Goal: Task Accomplishment & Management: Manage account settings

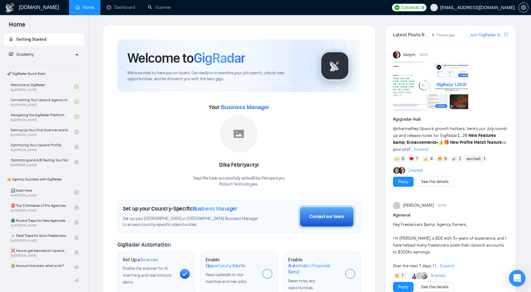
click at [514, 281] on icon "Open Intercom Messenger" at bounding box center [517, 279] width 8 height 8
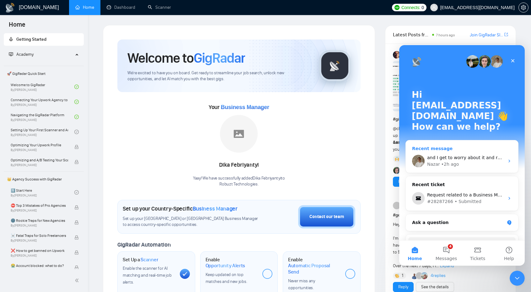
click at [484, 155] on div "and I get to worry about it and reach out to 3 people in your company about it." at bounding box center [465, 158] width 77 height 7
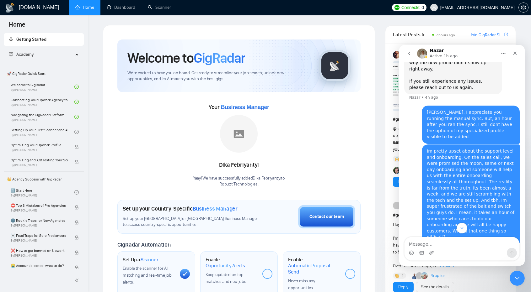
scroll to position [384, 0]
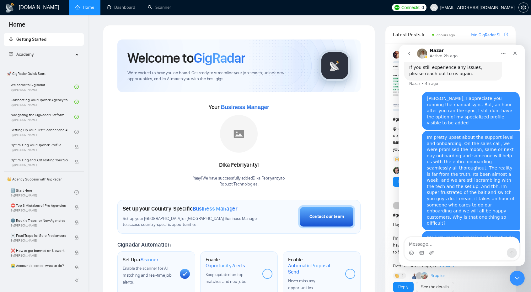
click at [373, 75] on div "Welcome to GigRadar We're excited to have you on board. Get ready to streamline…" at bounding box center [239, 234] width 272 height 419
click at [159, 9] on link "Scanner" at bounding box center [159, 7] width 23 height 5
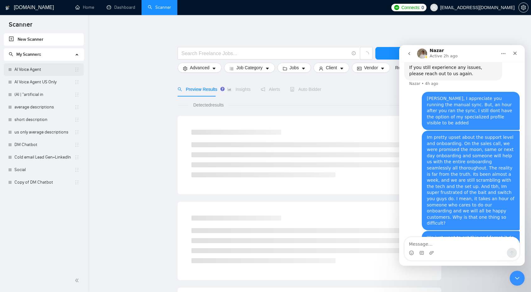
click at [55, 70] on link "AI Voice Agent" at bounding box center [44, 69] width 60 height 13
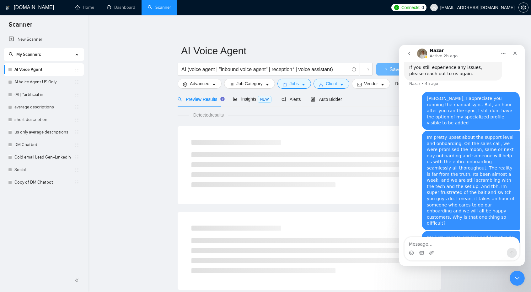
click at [408, 53] on icon "go back" at bounding box center [409, 53] width 5 height 5
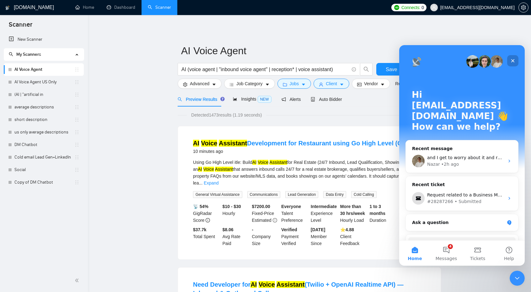
click at [512, 59] on icon "Close" at bounding box center [512, 60] width 5 height 5
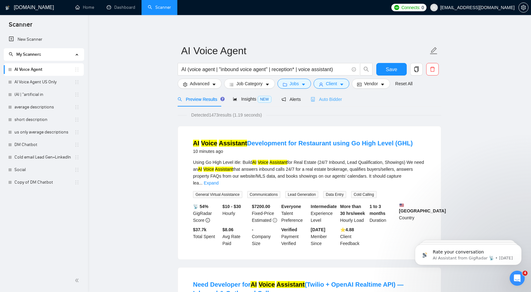
click at [320, 95] on div "Auto Bidder" at bounding box center [326, 99] width 31 height 15
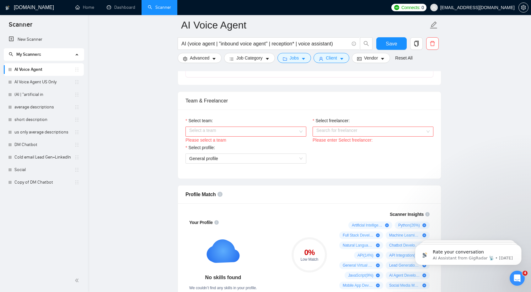
scroll to position [298, 0]
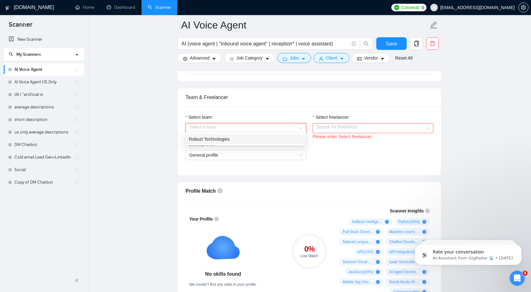
click at [276, 124] on input "Select team:" at bounding box center [243, 128] width 109 height 9
click at [274, 142] on div "Robuzt Technologies" at bounding box center [245, 139] width 113 height 7
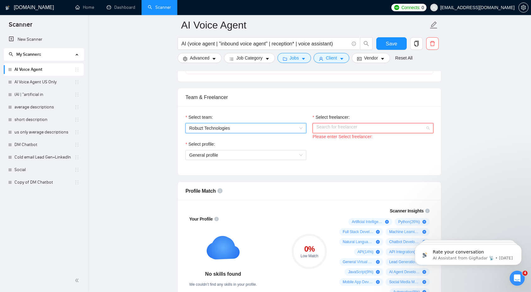
click at [340, 130] on input "Select freelancer:" at bounding box center [370, 128] width 109 height 9
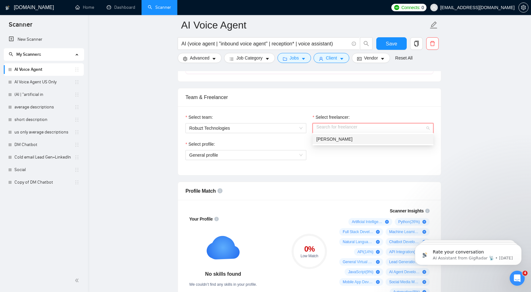
click at [341, 138] on div "[PERSON_NAME]" at bounding box center [372, 139] width 113 height 7
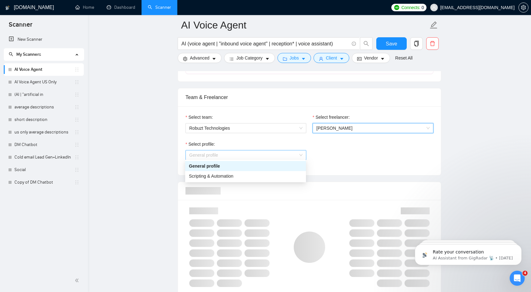
click at [280, 151] on span "General profile" at bounding box center [245, 155] width 113 height 9
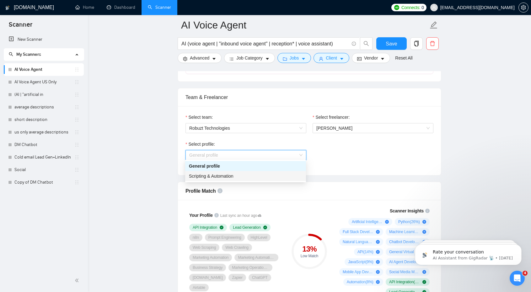
click at [280, 179] on div "Scripting & Automation" at bounding box center [245, 176] width 113 height 7
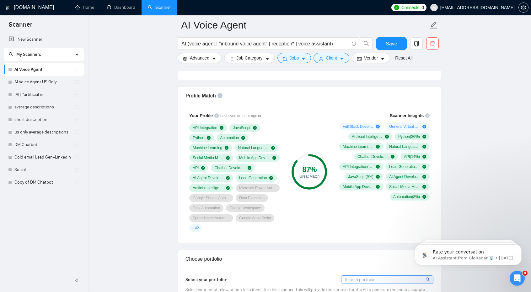
scroll to position [393, 0]
click at [196, 226] on span "+ 42" at bounding box center [196, 228] width 6 height 5
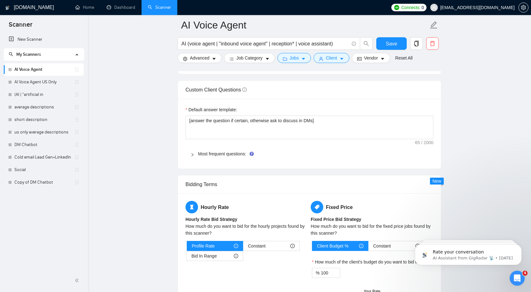
scroll to position [881, 0]
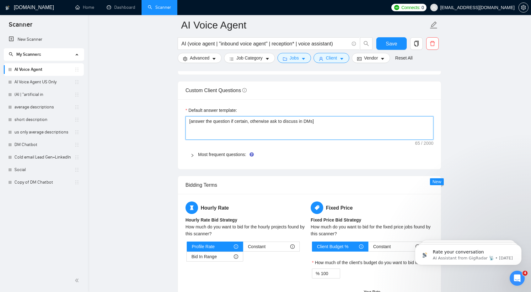
click at [286, 121] on textarea "[answer the question if certain, otherwise ask to discuss in DMs]" at bounding box center [309, 128] width 248 height 24
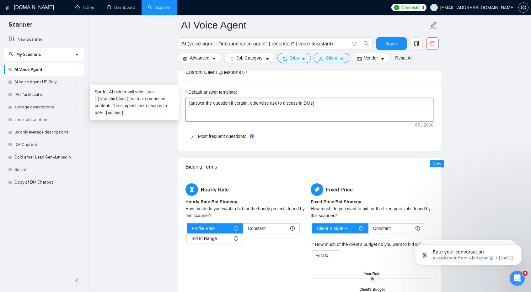
scroll to position [900, 0]
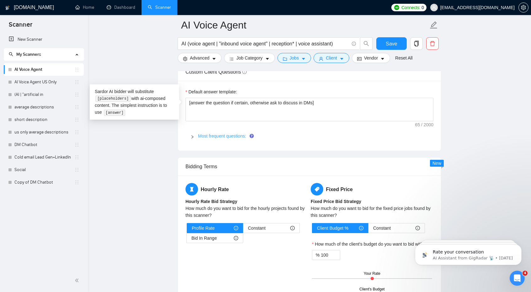
click at [226, 134] on link "Most frequent questions:" at bounding box center [222, 136] width 48 height 5
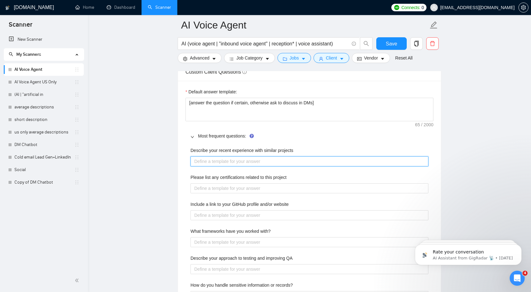
click at [247, 157] on projects "Describe your recent experience with similar projects" at bounding box center [309, 162] width 238 height 10
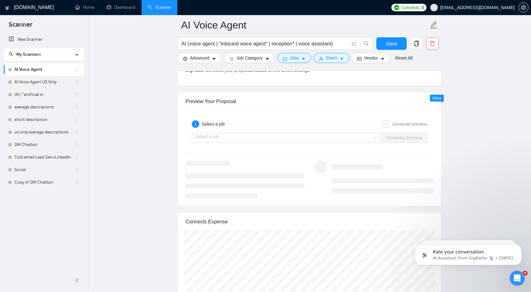
scroll to position [1367, 0]
click at [267, 132] on input "search" at bounding box center [283, 136] width 177 height 9
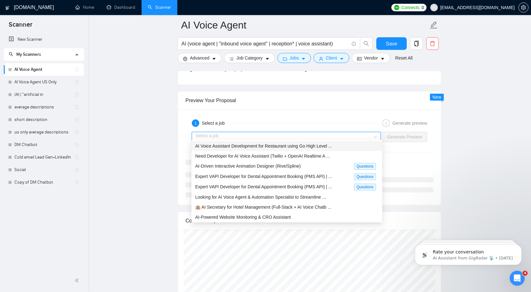
click at [270, 149] on div "AI Voice Assistant Development for Restaurant using Go High Level ..." at bounding box center [286, 146] width 191 height 10
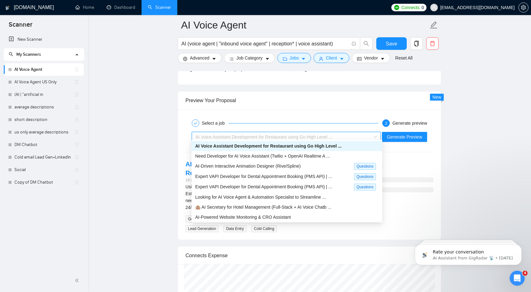
click at [261, 135] on span "AI Voice Assistant Development for Restaurant using Go High Level ..." at bounding box center [263, 137] width 137 height 5
click at [269, 154] on span "Need Developer for AI Voice Assistant (Twilio + OpenAI Realtime A ..." at bounding box center [262, 156] width 135 height 5
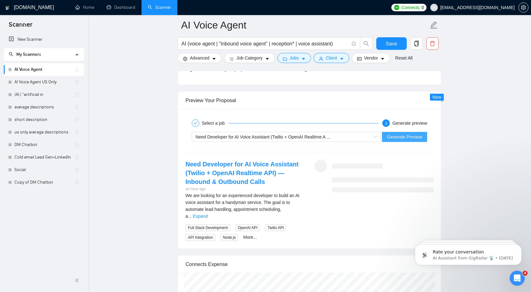
click at [401, 136] on span "Generate Preview" at bounding box center [404, 137] width 35 height 7
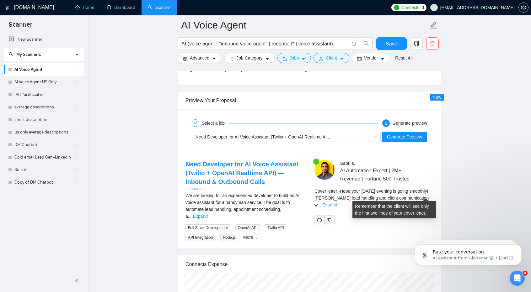
click at [337, 203] on link "Expand" at bounding box center [329, 205] width 15 height 5
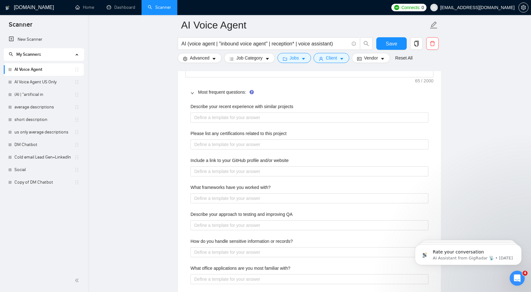
scroll to position [944, 0]
click at [265, 115] on projects "Describe your recent experience with similar projects" at bounding box center [309, 117] width 238 height 10
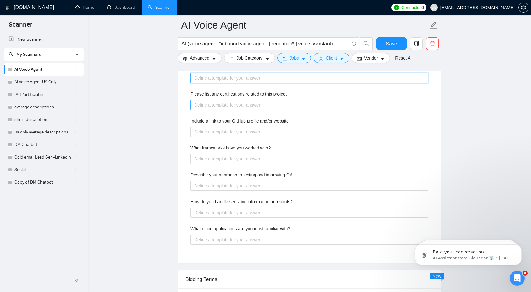
scroll to position [934, 0]
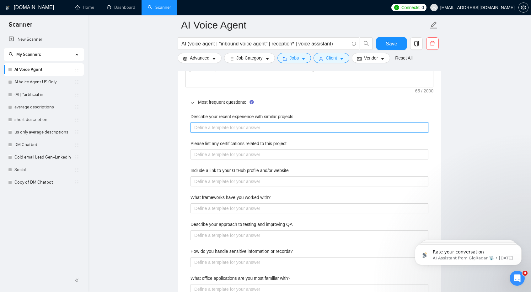
click at [259, 127] on projects "Describe your recent experience with similar projects" at bounding box center [309, 128] width 238 height 10
paste projects "[Based on the provided context, craft a positive, human-like response that addr…"
type projects "[Based on the provided context, craft a positive, human-like response that addr…"
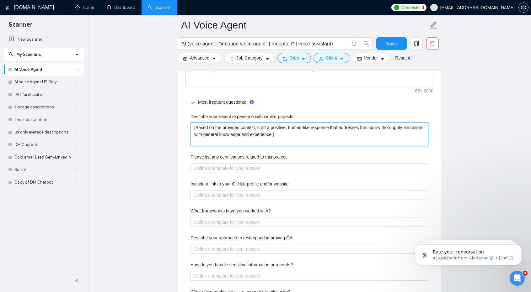
click at [195, 132] on projects "[Based on the provided context, craft a positive, human-like response that addr…" at bounding box center [309, 135] width 238 height 24
type projects "[Based on the provided context, craft a positive, human-like response that addr…"
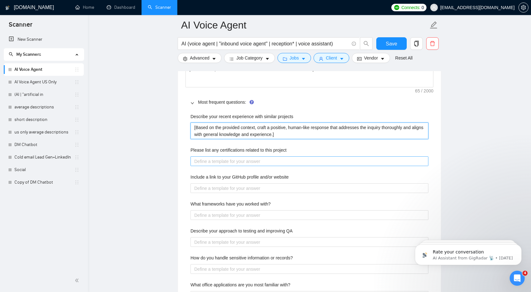
type projects "[Based on the provided context, craft a positive, human-like response that addr…"
click at [209, 157] on project "Please list any certifications related to this project" at bounding box center [309, 162] width 238 height 10
paste project "[Based on the provided context, craft a positive, human-like response that addr…"
type project "[Based on the provided context, craft a positive, human-like response that addr…"
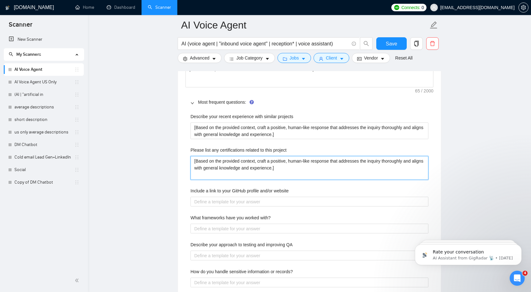
click at [192, 168] on project "[Based on the provided context, craft a positive, human-like response that addr…" at bounding box center [309, 168] width 238 height 24
type project "[Based on the provided context, craft a positive, human-like response that addr…"
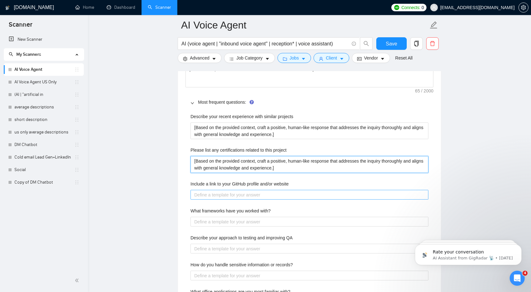
type project "[Based on the provided context, craft a positive, human-like response that addr…"
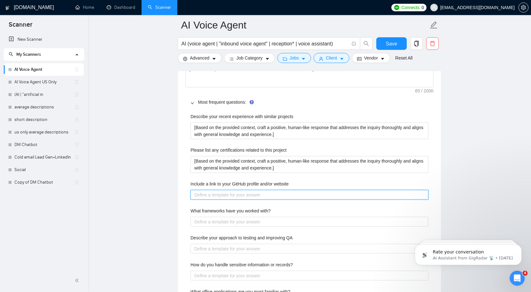
click at [212, 190] on website "Include a link to your GitHub profile and/or website" at bounding box center [309, 195] width 238 height 10
paste website "[Based on the provided context, craft a positive, human-like response that addr…"
type website "[Based on the provided context, craft a positive, human-like response that addr…"
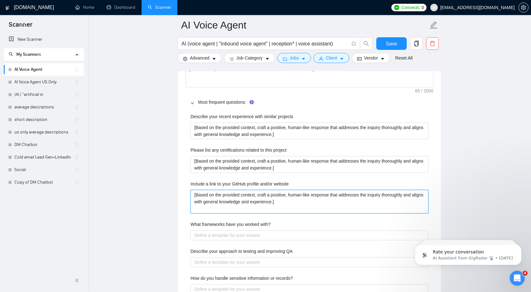
click at [197, 199] on website "[Based on the provided context, craft a positive, human-like response that addr…" at bounding box center [309, 202] width 238 height 24
type website "[Based on the provided context, craft a positive, human-like response that addr…"
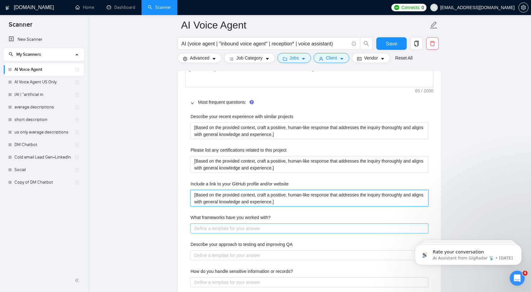
type website "[Based on the provided context, craft a positive, human-like response that addr…"
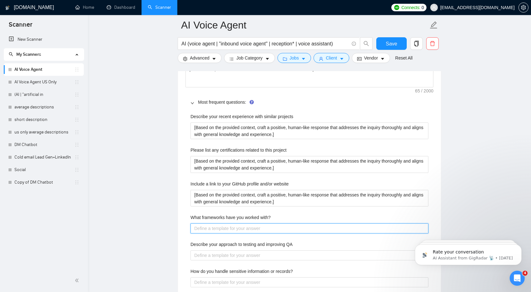
click at [206, 228] on with\? "What frameworks have you worked with?" at bounding box center [309, 229] width 238 height 10
paste with\? "[Based on the provided context, craft a positive, human-like response that addr…"
type with\? "[Based on the provided context, craft a positive, human-like response that addr…"
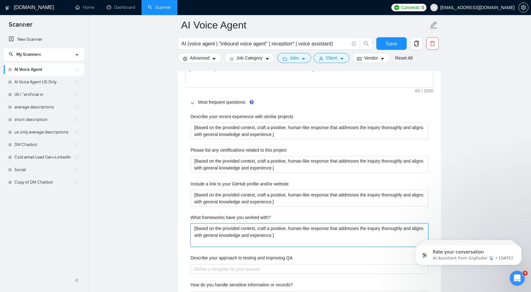
click at [195, 232] on with\? "[Based on the provided context, craft a positive, human-like response that addr…" at bounding box center [309, 236] width 238 height 24
type with\? "[Based on the provided context, craft a positive, human-like response that addr…"
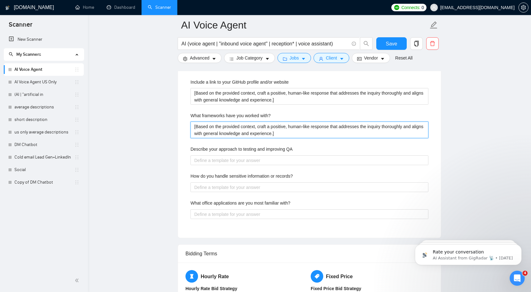
scroll to position [1036, 0]
type with\? "[Based on the provided context, craft a positive, human-like response that addr…"
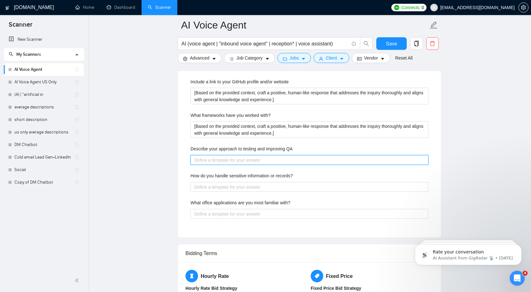
click at [200, 160] on QA "Describe your approach to testing and improving QA" at bounding box center [309, 160] width 238 height 10
paste QA "[Based on the provided context, craft a positive, human-like response that addr…"
type QA "[Based on the provided context, craft a positive, human-like response that addr…"
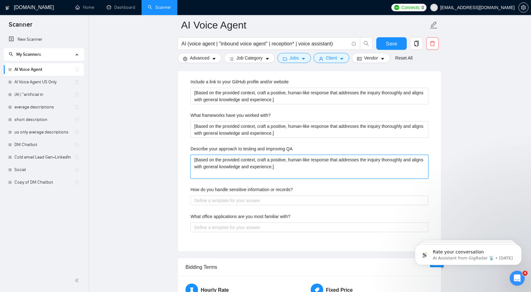
click at [193, 165] on QA "[Based on the provided context, craft a positive, human-like response that addr…" at bounding box center [309, 167] width 238 height 24
type QA "[Based on the provided context, craft a positive, human-like response that addr…"
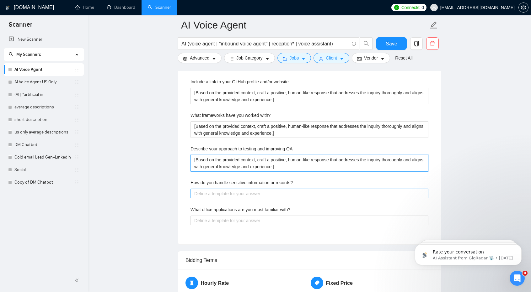
type QA "[Based on the provided context, craft a positive, human-like response that addr…"
click at [199, 194] on records\? "How do you handle sensitive information or records?" at bounding box center [309, 194] width 238 height 10
paste records\? "[Based on the provided context, craft a positive, human-like response that addr…"
type records\? "[Based on the provided context, craft a positive, human-like response that addr…"
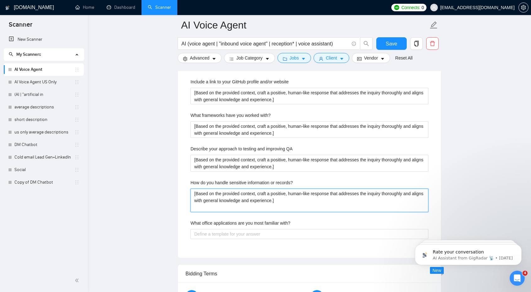
click at [193, 199] on records\? "[Based on the provided context, craft a positive, human-like response that addr…" at bounding box center [309, 201] width 238 height 24
type records\? "[Based on the provided context, craft a positive, human-like response that addr…"
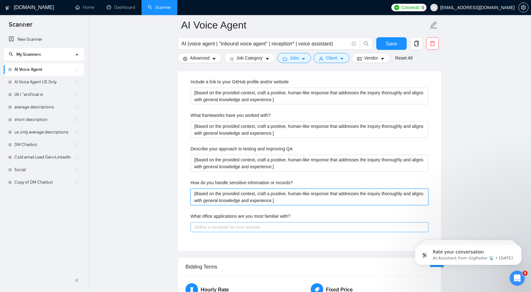
type records\? "[Based on the provided context, craft a positive, human-like response that addr…"
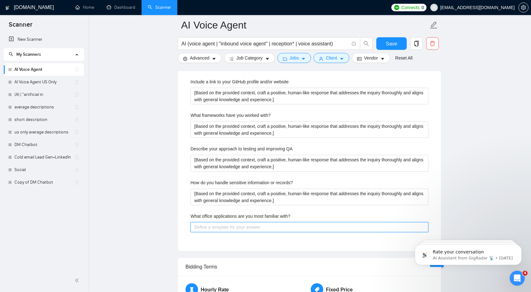
click at [224, 224] on with\? "What office applications are you most familiar with?" at bounding box center [309, 227] width 238 height 10
paste with\? "[Based on the provided context, craft a positive, human-like response that addr…"
type with\? "[Based on the provided context, craft a positive, human-like response that addr…"
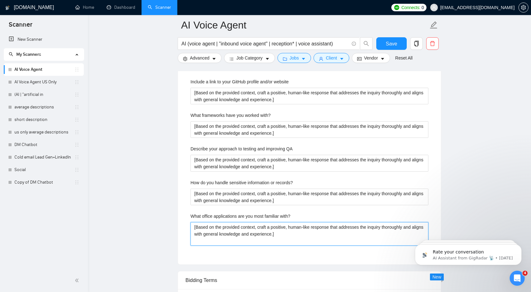
click at [193, 229] on with\? "[Based on the provided context, craft a positive, human-like response that addr…" at bounding box center [309, 234] width 238 height 24
type with\? "[Based on the provided context, craft a positive, human-like response that addr…"
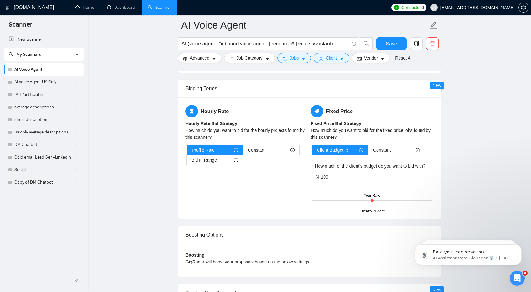
scroll to position [1223, 0]
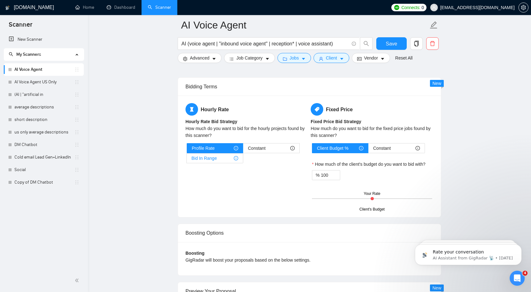
type with\? "[Based on the provided context, craft a positive, human-like response that addr…"
click at [223, 155] on div "Bid In Range" at bounding box center [214, 158] width 47 height 9
click at [187, 160] on input "Bid In Range" at bounding box center [187, 160] width 0 height 0
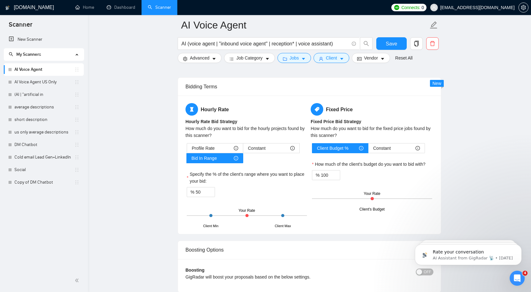
click at [247, 214] on div "Client Min Client Max Your Rate" at bounding box center [247, 216] width 120 height 22
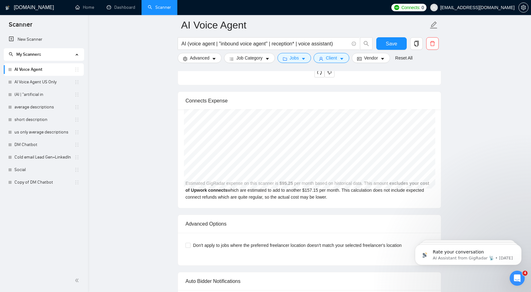
scroll to position [1699, 0]
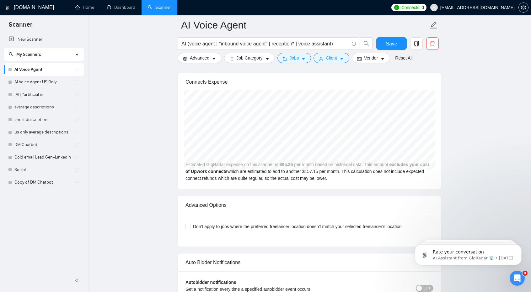
drag, startPoint x: 315, startPoint y: 220, endPoint x: 283, endPoint y: 228, distance: 33.1
drag, startPoint x: 283, startPoint y: 228, endPoint x: 472, endPoint y: 226, distance: 189.2
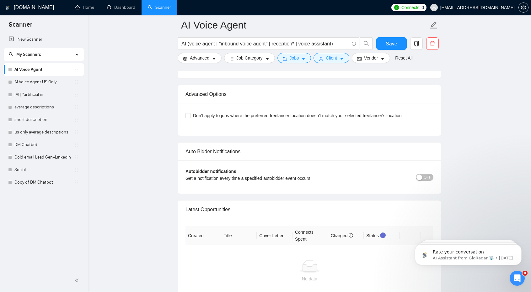
scroll to position [1815, 0]
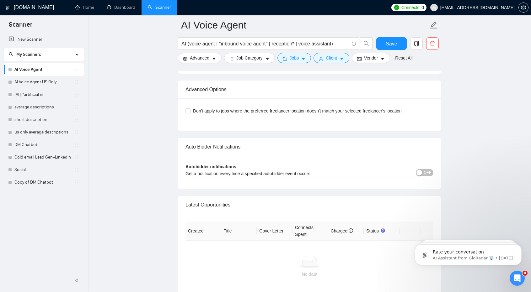
click at [188, 106] on div "Don't apply to jobs where the preferred freelancer location doesn't match your …" at bounding box center [309, 111] width 248 height 10
click at [188, 109] on input "Don't apply to jobs where the preferred freelancer location doesn't match your …" at bounding box center [187, 111] width 4 height 4
click at [190, 108] on label "Don't apply to jobs where the preferred freelancer location doesn't match your …" at bounding box center [294, 111] width 219 height 7
click at [190, 109] on input "Don't apply to jobs where the preferred freelancer location doesn't match your …" at bounding box center [187, 111] width 4 height 4
click at [185, 106] on div "Don't apply to jobs where the preferred freelancer location doesn't match your …" at bounding box center [309, 115] width 263 height 33
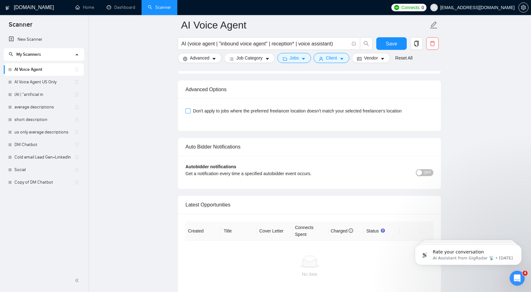
click at [187, 109] on input "Don't apply to jobs where the preferred freelancer location doesn't match your …" at bounding box center [187, 111] width 4 height 4
checkbox input "true"
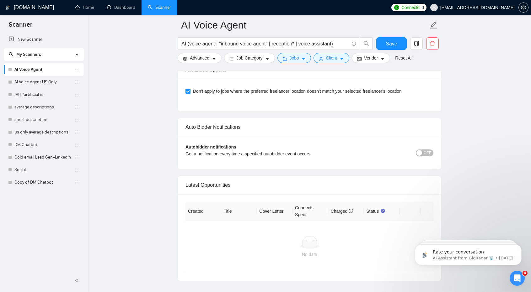
scroll to position [1835, 0]
click at [352, 159] on div "Autobidder notifications Get a notification every time a specified autobidder e…" at bounding box center [309, 152] width 263 height 33
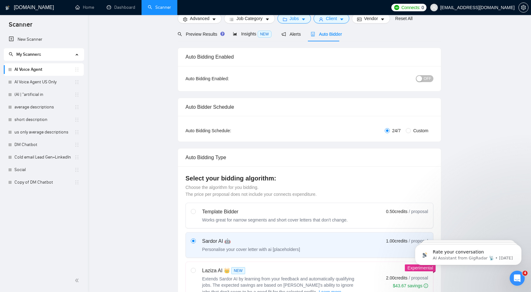
scroll to position [0, 0]
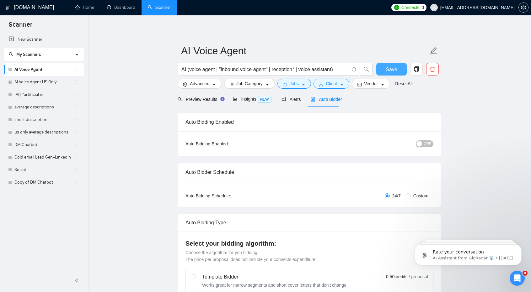
click at [392, 67] on span "Save" at bounding box center [391, 70] width 11 height 8
click at [208, 100] on span "Preview Results" at bounding box center [200, 99] width 45 height 5
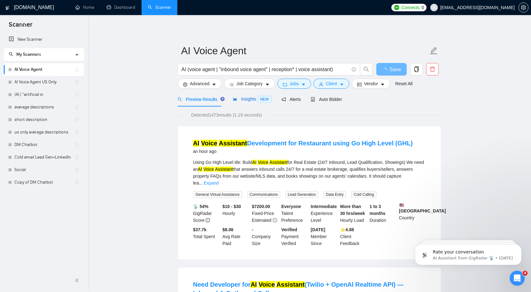
click at [241, 100] on span "Insights NEW" at bounding box center [252, 99] width 38 height 5
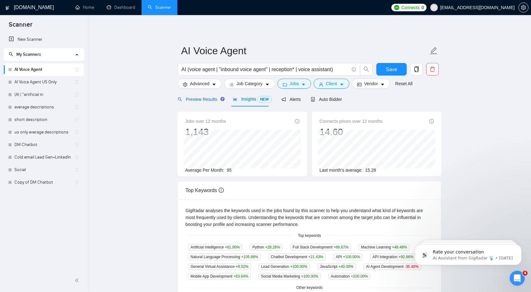
click at [202, 101] on span "Preview Results" at bounding box center [200, 99] width 45 height 5
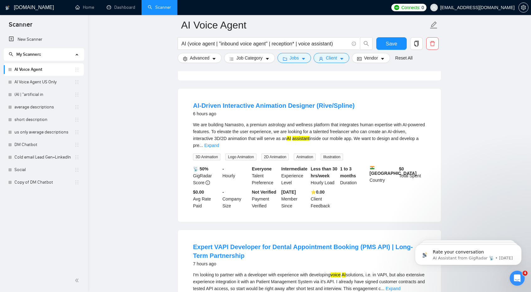
scroll to position [335, 0]
click at [219, 143] on link "Expand" at bounding box center [211, 145] width 15 height 5
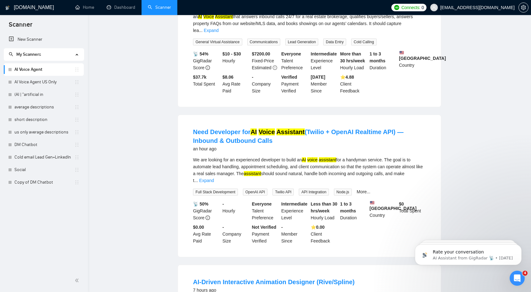
scroll to position [0, 0]
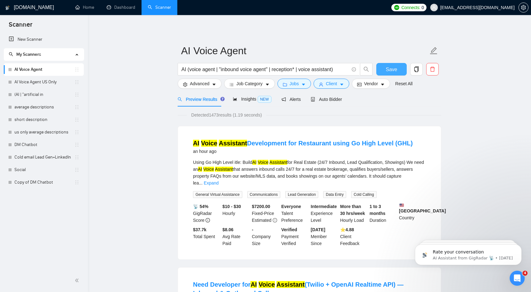
click at [393, 67] on span "Save" at bounding box center [391, 70] width 11 height 8
click at [287, 100] on span "Alerts" at bounding box center [290, 99] width 19 height 5
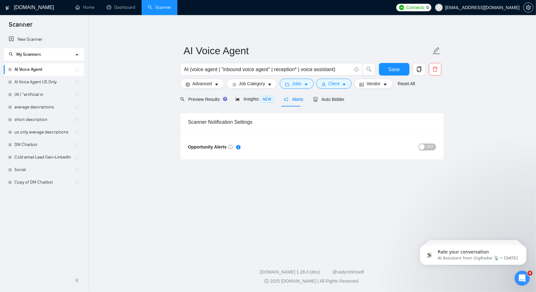
click at [429, 146] on span "OFF" at bounding box center [430, 147] width 8 height 7
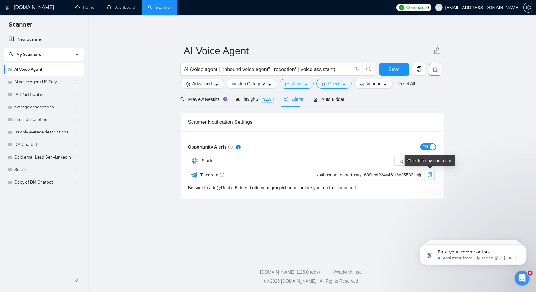
click at [428, 175] on icon "copy" at bounding box center [429, 175] width 4 height 5
click at [430, 147] on div "button" at bounding box center [433, 147] width 6 height 6
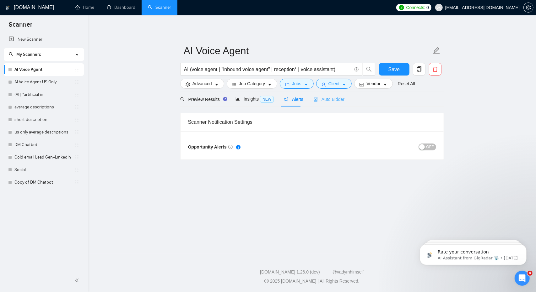
click at [320, 104] on div "Auto Bidder" at bounding box center [328, 99] width 31 height 15
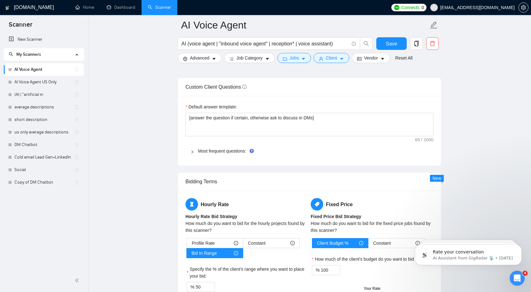
scroll to position [889, 0]
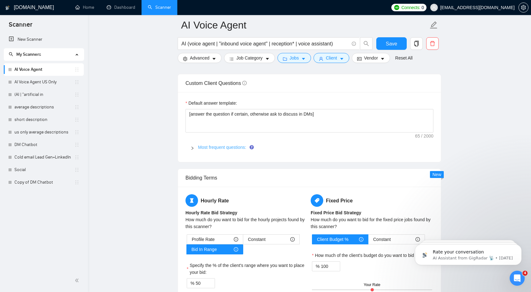
click at [210, 145] on link "Most frequent questions:" at bounding box center [222, 147] width 48 height 5
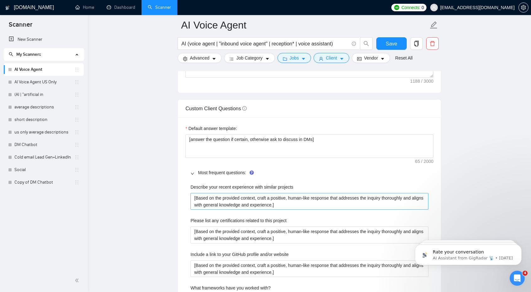
scroll to position [870, 0]
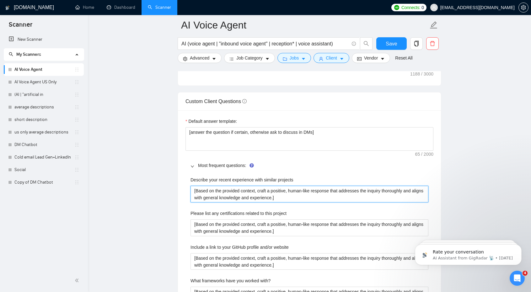
click at [358, 187] on projects "[Based on the provided context, craft a positive, human-like response that addr…" at bounding box center [309, 194] width 238 height 17
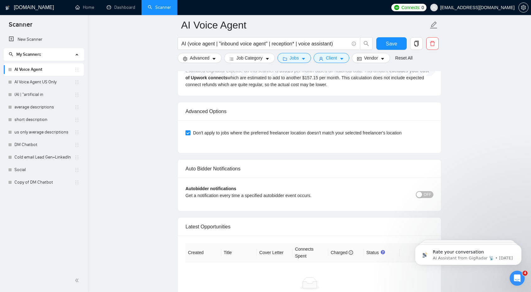
scroll to position [1666, 0]
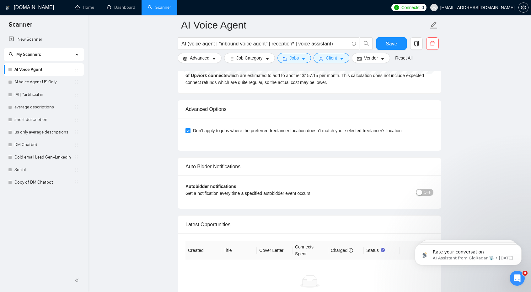
click at [427, 189] on span "OFF" at bounding box center [428, 192] width 8 height 7
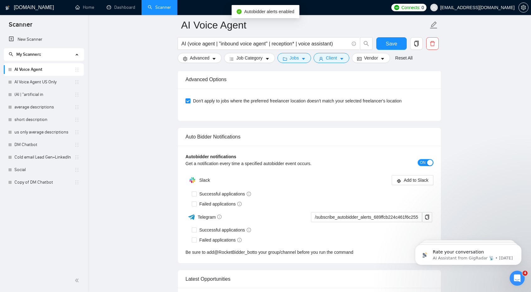
scroll to position [1696, 0]
click at [197, 227] on span "Successful applications" at bounding box center [225, 230] width 57 height 7
click at [196, 227] on input "Successful applications" at bounding box center [194, 229] width 4 height 4
checkbox input "true"
click at [195, 238] on input "Failed applications" at bounding box center [194, 240] width 4 height 4
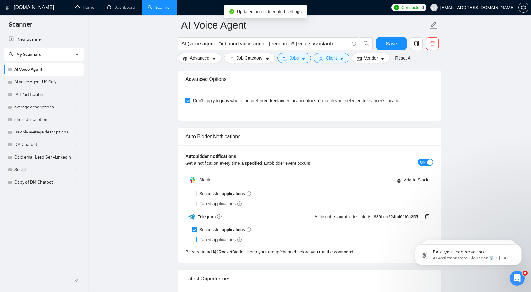
checkbox input "true"
click at [197, 191] on span "Successful applications" at bounding box center [225, 193] width 57 height 7
click at [196, 191] on input "Successful applications" at bounding box center [194, 193] width 4 height 4
checkbox input "true"
click at [195, 201] on input "Failed applications" at bounding box center [194, 203] width 4 height 4
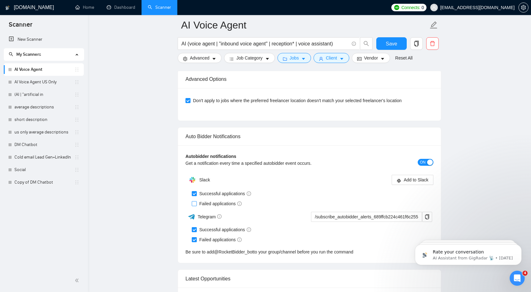
checkbox input "true"
click at [194, 191] on input "Successful applications" at bounding box center [194, 193] width 4 height 4
click at [192, 191] on input "Successful applications" at bounding box center [194, 193] width 4 height 4
checkbox input "true"
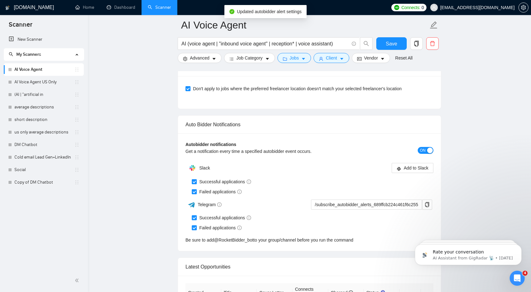
click at [430, 215] on div "Successful applications" at bounding box center [313, 218] width 242 height 7
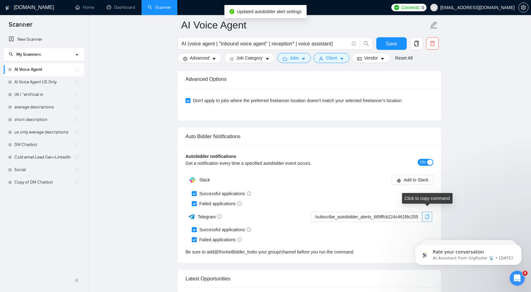
click at [428, 212] on button "button" at bounding box center [427, 217] width 10 height 10
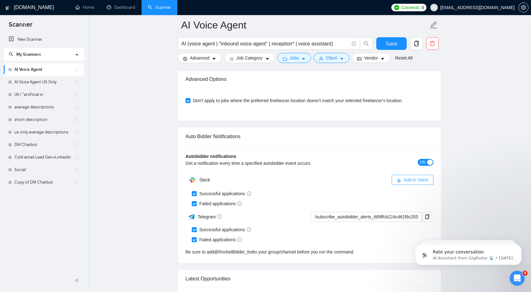
click at [407, 177] on span "Add to Slack" at bounding box center [416, 180] width 25 height 7
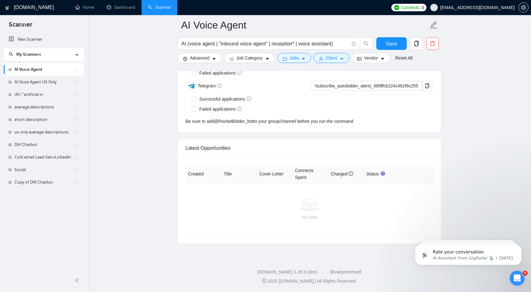
checkbox input "true"
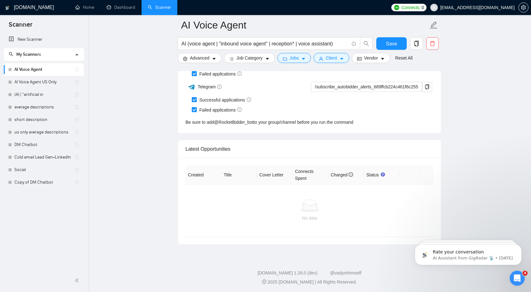
click at [429, 213] on div "No data" at bounding box center [309, 211] width 248 height 52
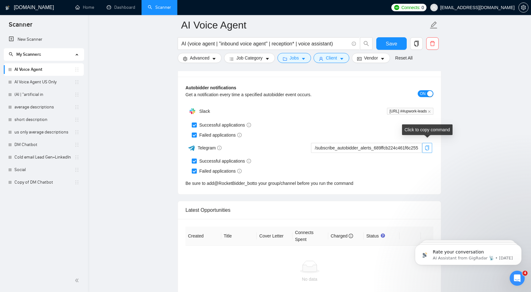
click at [426, 146] on icon "copy" at bounding box center [427, 148] width 5 height 5
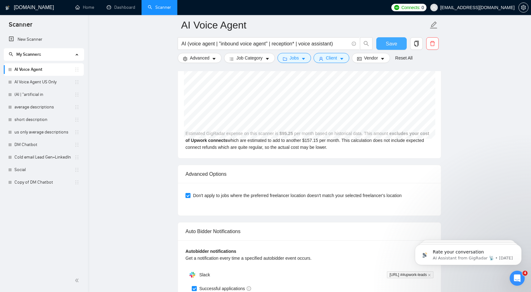
scroll to position [1357, 0]
click at [388, 41] on span "Save" at bounding box center [391, 44] width 11 height 8
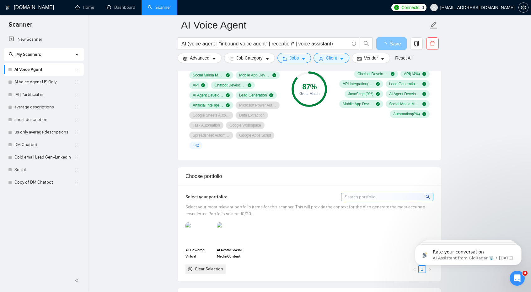
scroll to position [0, 0]
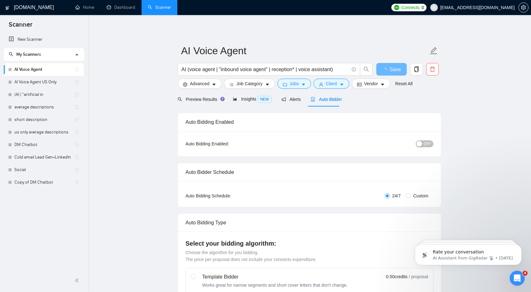
click at [424, 143] on button "OFF" at bounding box center [425, 144] width 18 height 7
click at [427, 143] on span "OFF" at bounding box center [428, 144] width 8 height 7
click at [395, 70] on span "Save" at bounding box center [391, 70] width 11 height 8
checkbox input "true"
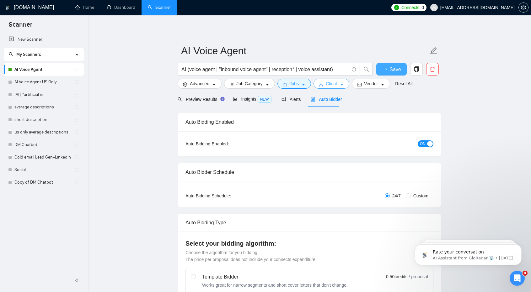
checkbox input "true"
click at [366, 84] on span "Vendor" at bounding box center [371, 83] width 14 height 7
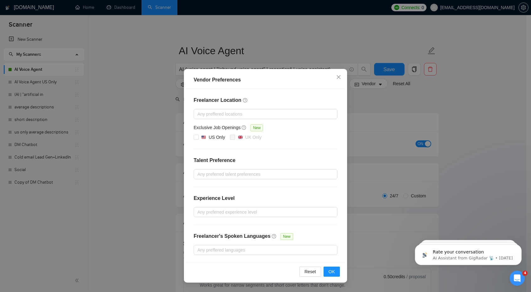
click at [414, 107] on div "Vendor Preferences Freelancer Location Any preffered locations Exclusive Job Op…" at bounding box center [265, 146] width 531 height 292
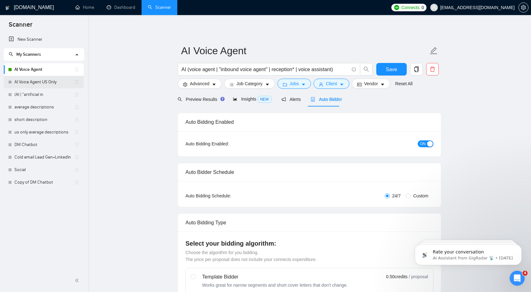
click at [44, 82] on link "AI Voice Agent US Only" at bounding box center [44, 82] width 60 height 13
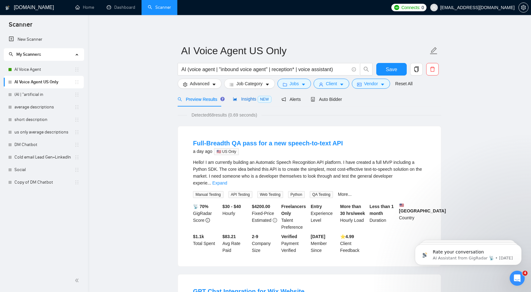
click at [241, 102] on div "Insights NEW" at bounding box center [252, 99] width 38 height 7
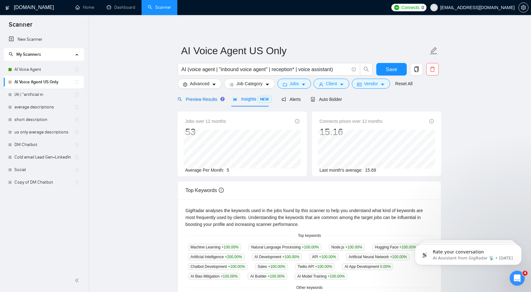
click at [202, 97] on span "Preview Results" at bounding box center [200, 99] width 45 height 5
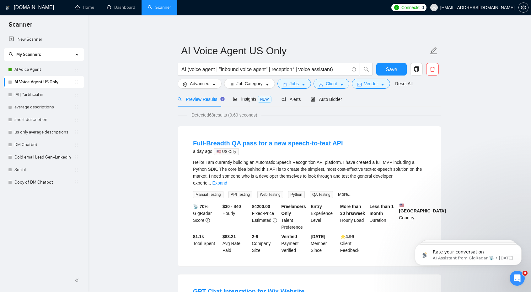
drag, startPoint x: 55, startPoint y: 83, endPoint x: 44, endPoint y: 84, distance: 11.0
click at [44, 84] on link "AI Voice Agent US Only" at bounding box center [44, 82] width 60 height 13
click at [78, 83] on icon "holder" at bounding box center [76, 82] width 5 height 5
click at [65, 79] on link "AI Voice Agent US Only" at bounding box center [44, 82] width 60 height 13
click at [434, 69] on icon "delete" at bounding box center [433, 70] width 6 height 6
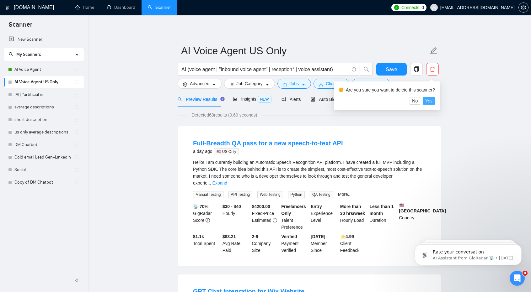
click at [430, 101] on span "Yes" at bounding box center [428, 101] width 7 height 7
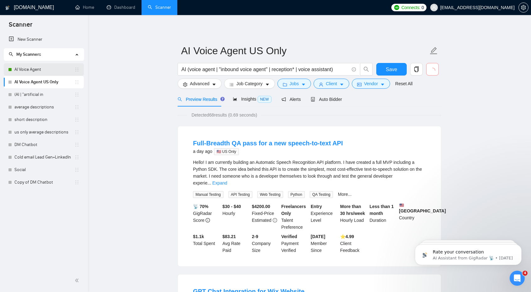
click at [54, 67] on link "AI Voice Agent" at bounding box center [44, 69] width 60 height 13
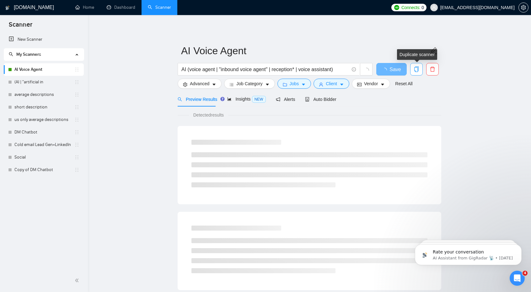
click at [415, 72] on icon "copy" at bounding box center [416, 70] width 4 height 6
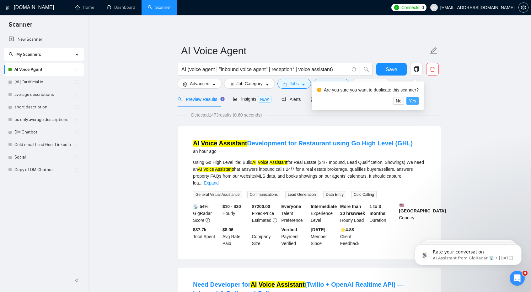
click at [415, 99] on span "Yes" at bounding box center [412, 101] width 7 height 7
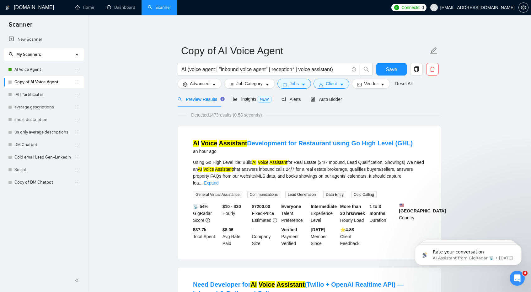
click at [38, 82] on link "Copy of AI Voice Agent" at bounding box center [44, 82] width 60 height 13
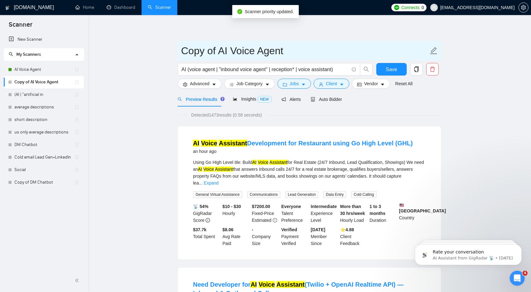
click at [218, 50] on input "Copy of AI Voice Agent" at bounding box center [304, 51] width 247 height 16
type input "AI Voice Agent US only"
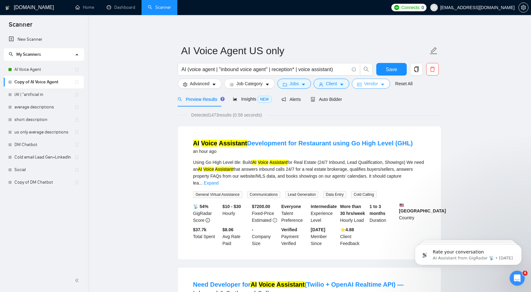
click at [369, 81] on span "Vendor" at bounding box center [371, 83] width 14 height 7
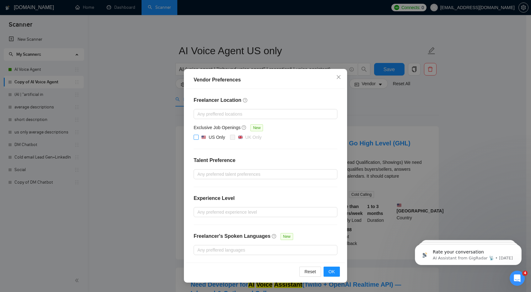
click at [196, 135] on input "US Only" at bounding box center [196, 137] width 4 height 4
checkbox input "true"
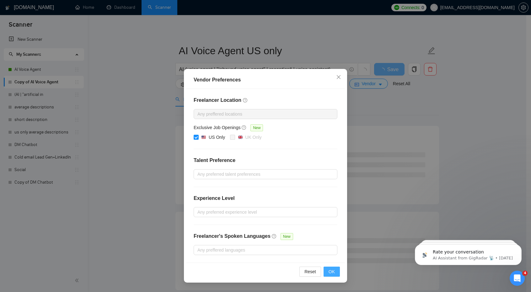
click at [335, 270] on button "OK" at bounding box center [332, 272] width 16 height 10
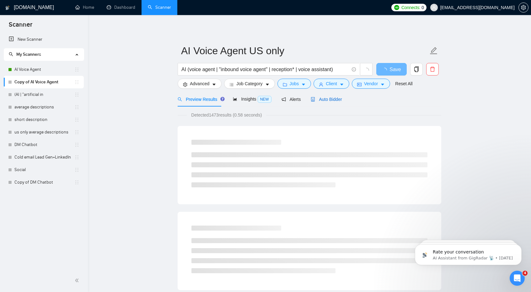
click at [326, 101] on span "Auto Bidder" at bounding box center [326, 99] width 31 height 5
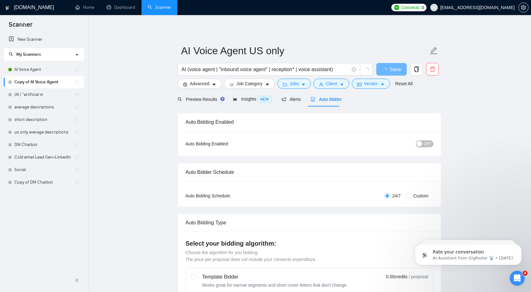
click at [427, 145] on span "OFF" at bounding box center [428, 144] width 8 height 7
click at [370, 83] on span "Vendor" at bounding box center [371, 83] width 14 height 7
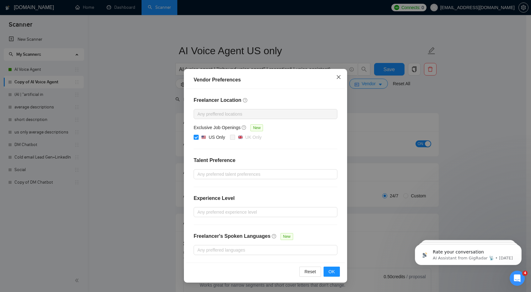
click at [341, 78] on span "Close" at bounding box center [338, 77] width 17 height 17
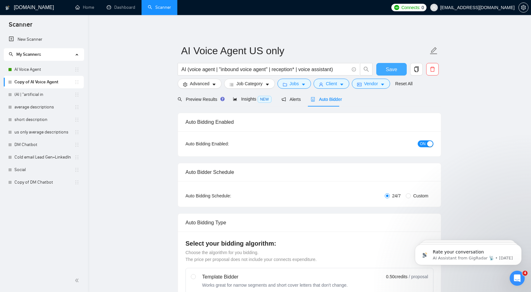
click at [393, 67] on span "Save" at bounding box center [391, 70] width 11 height 8
click at [364, 82] on span "Vendor" at bounding box center [371, 83] width 14 height 7
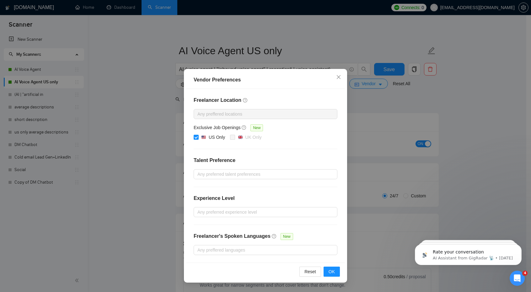
click at [397, 118] on div "Vendor Preferences Freelancer Location Any preffered locations Exclusive Job Op…" at bounding box center [265, 146] width 531 height 292
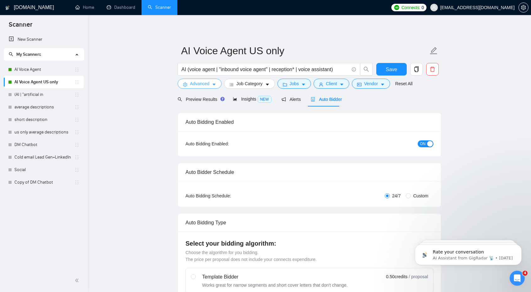
click at [202, 84] on span "Advanced" at bounding box center [199, 83] width 19 height 7
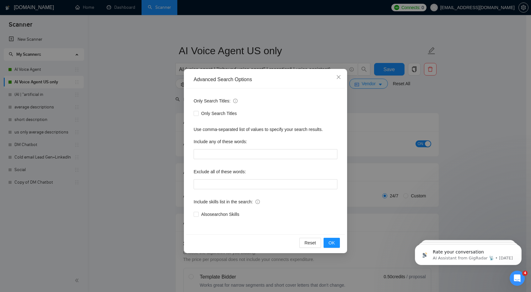
click at [162, 122] on div "Advanced Search Options Only Search Titles: Only Search Titles Use comma-separa…" at bounding box center [265, 146] width 531 height 292
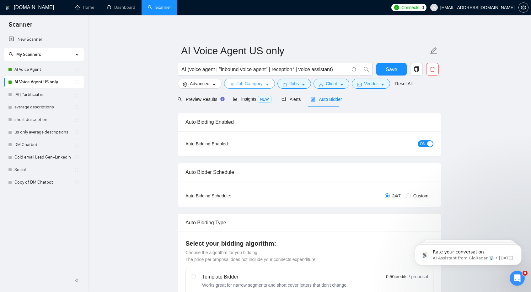
click at [244, 84] on span "Job Category" at bounding box center [249, 83] width 26 height 7
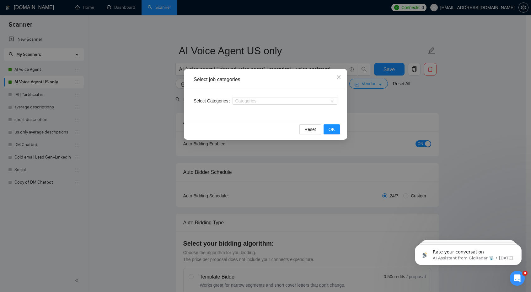
click at [153, 113] on div "Select job categories Select Categories Categories Reset OK" at bounding box center [265, 146] width 531 height 292
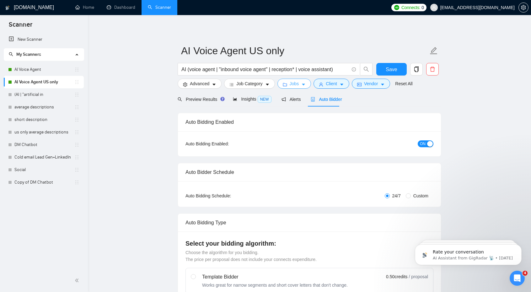
click at [301, 84] on icon "caret-down" at bounding box center [303, 85] width 4 height 4
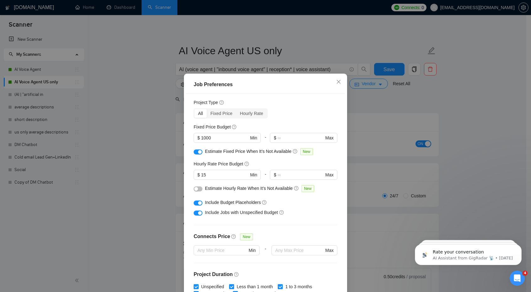
scroll to position [7, 0]
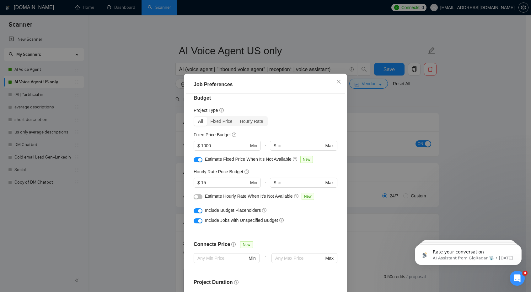
click at [137, 159] on div "Job Preferences Budget Project Type All Fixed Price Hourly Rate Fixed Price Bud…" at bounding box center [265, 146] width 531 height 292
